Goal: Information Seeking & Learning: Find specific fact

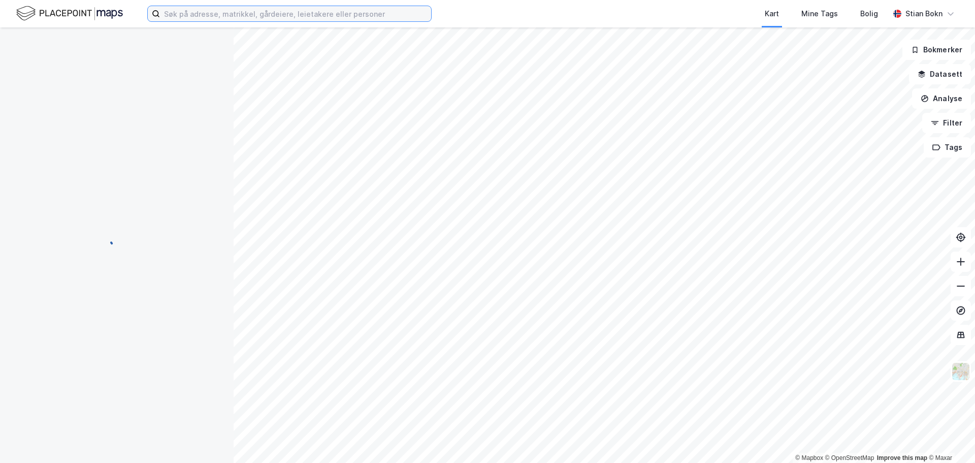
click at [276, 13] on input at bounding box center [295, 13] width 271 height 15
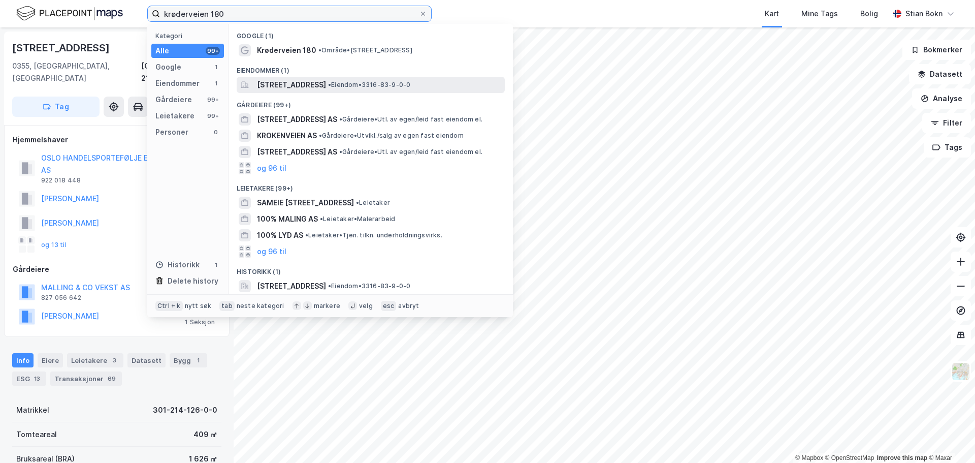
type input "krøderveien 180"
click at [326, 84] on span "[STREET_ADDRESS]" at bounding box center [291, 85] width 69 height 12
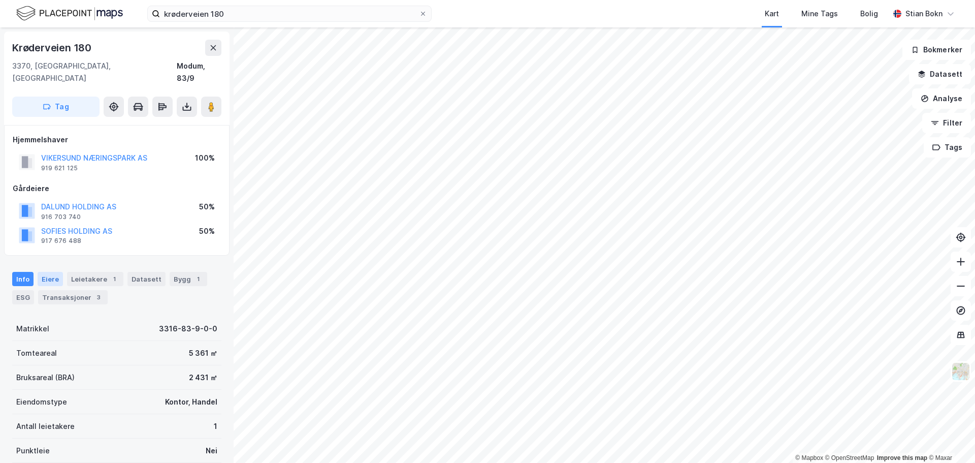
click at [51, 272] on div "Eiere" at bounding box center [50, 279] width 25 height 14
